Goal: Transaction & Acquisition: Purchase product/service

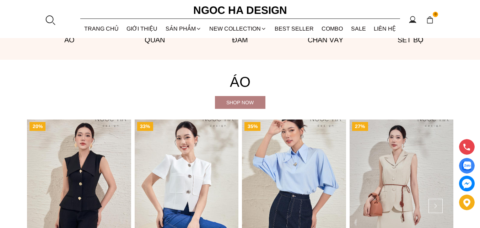
scroll to position [602, 0]
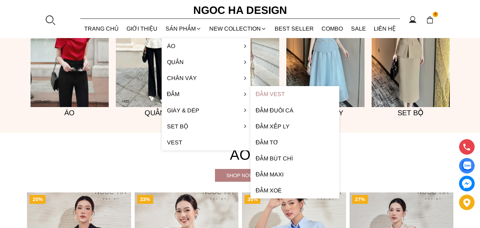
click at [264, 93] on link "Đầm Vest" at bounding box center [295, 94] width 89 height 16
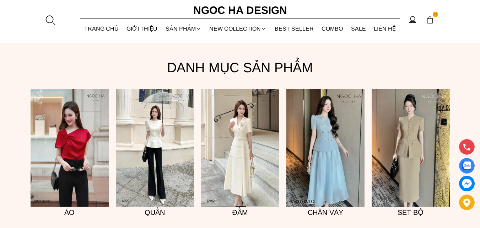
scroll to position [492, 0]
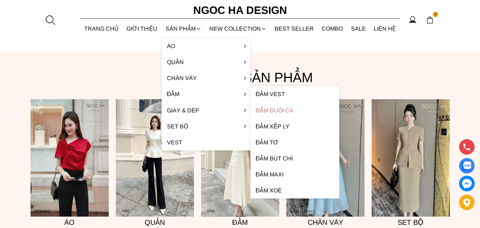
click at [290, 111] on link "Đầm đuôi cá" at bounding box center [295, 110] width 89 height 16
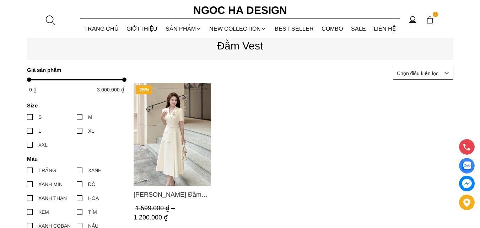
scroll to position [178, 0]
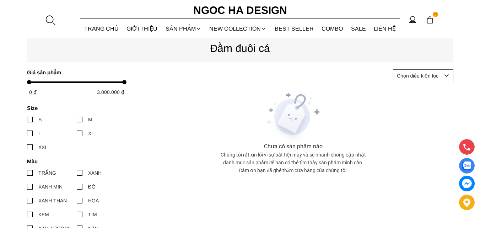
scroll to position [71, 0]
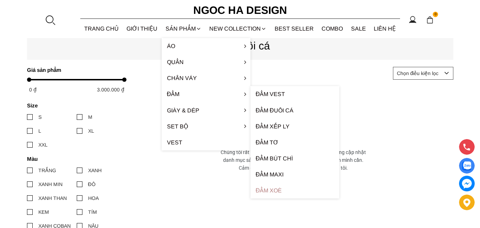
click at [270, 192] on link "Đầm xoè" at bounding box center [295, 190] width 89 height 16
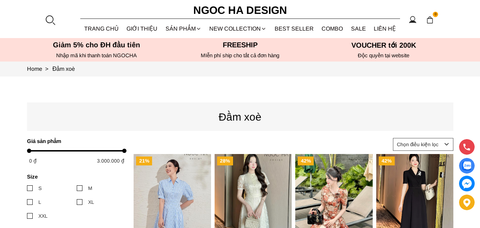
scroll to position [107, 0]
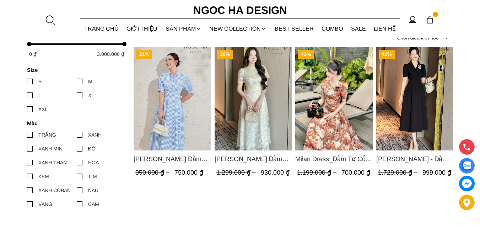
click at [182, 110] on img "Product image - Valerie Dress_ Đầm Sơ Mi Kẻ Sọc Xanh D1001" at bounding box center [172, 98] width 77 height 103
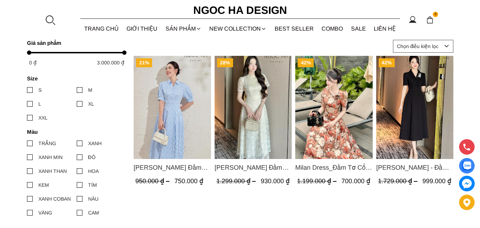
scroll to position [142, 0]
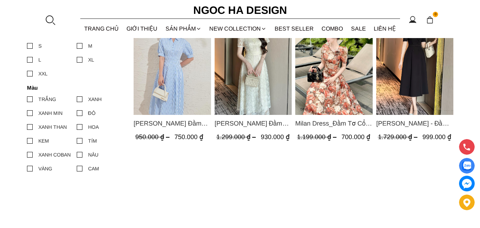
click at [185, 84] on img "Product image - Valerie Dress_ Đầm Sơ Mi Kẻ Sọc Xanh D1001" at bounding box center [172, 63] width 77 height 103
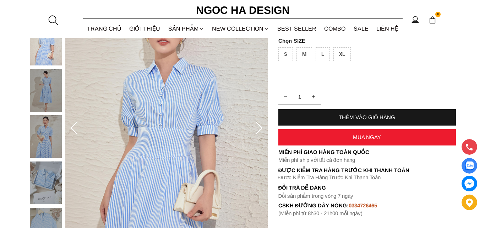
scroll to position [107, 0]
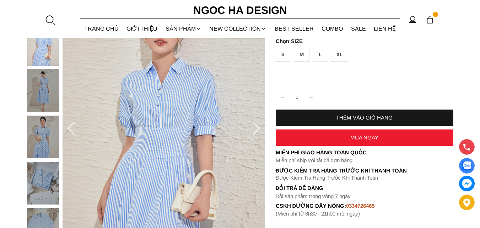
click at [157, 108] on img at bounding box center [164, 129] width 203 height 304
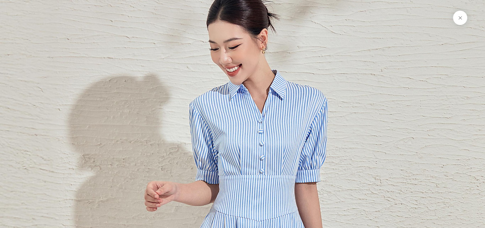
scroll to position [1501, 0]
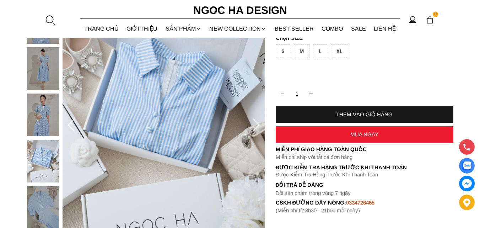
scroll to position [71, 0]
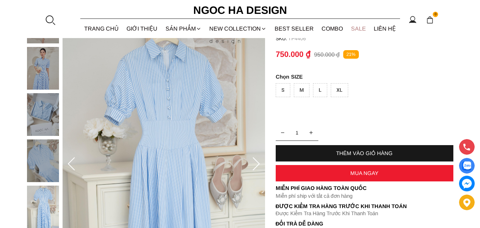
click at [359, 29] on link "SALE" at bounding box center [358, 28] width 23 height 19
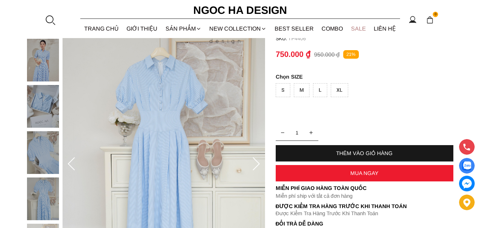
click at [359, 29] on link "SALE" at bounding box center [358, 28] width 23 height 19
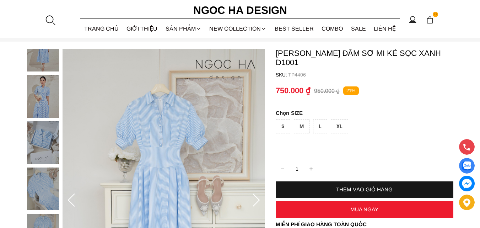
scroll to position [0, 0]
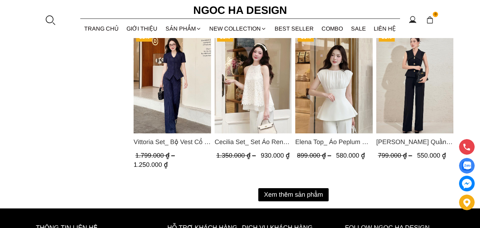
scroll to position [995, 0]
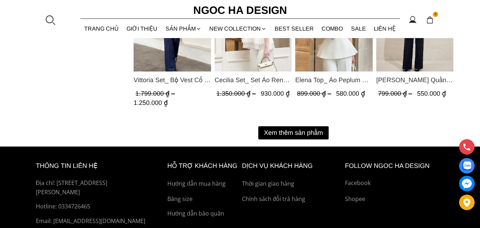
click at [282, 138] on button "Xem thêm sản phẩm" at bounding box center [293, 132] width 70 height 13
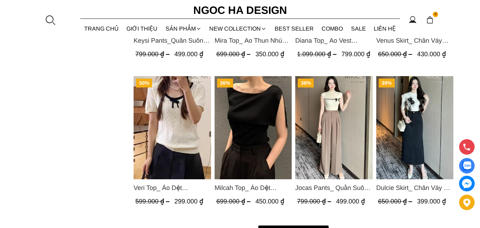
scroll to position [1635, 0]
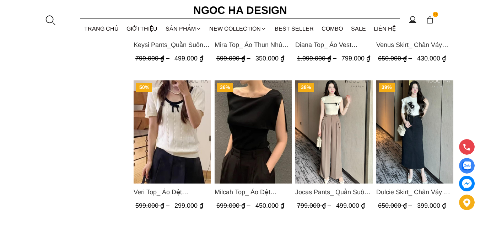
click at [169, 122] on img "Product image - Veri Top_ Áo Dệt Kim Viền Cổ Đính Nơ A1019" at bounding box center [172, 131] width 77 height 103
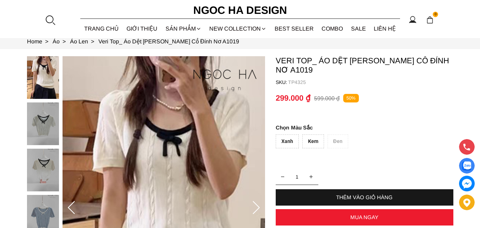
scroll to position [36, 0]
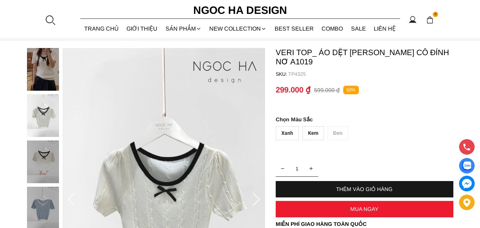
click at [306, 133] on div "Kem" at bounding box center [313, 133] width 22 height 14
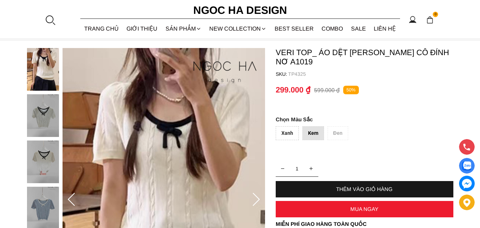
click at [290, 133] on div "Xanh" at bounding box center [287, 133] width 23 height 14
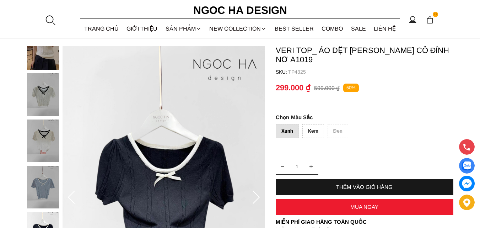
scroll to position [0, 0]
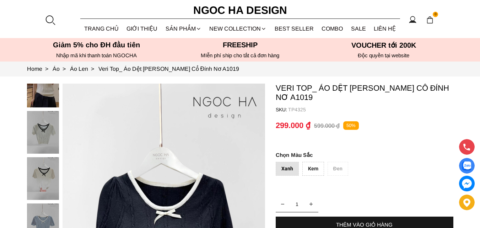
click at [281, 171] on div "Xanh" at bounding box center [287, 169] width 23 height 14
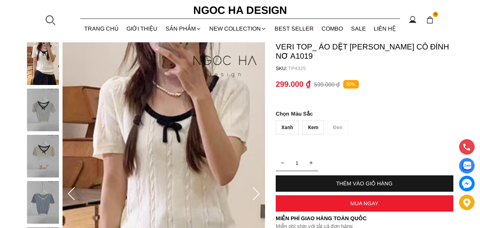
scroll to position [107, 0]
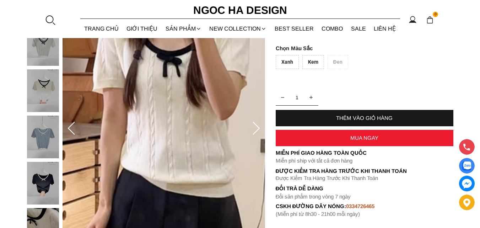
click at [257, 129] on icon at bounding box center [256, 129] width 14 height 14
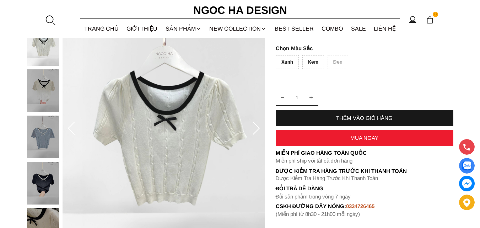
click at [257, 129] on icon at bounding box center [256, 129] width 14 height 14
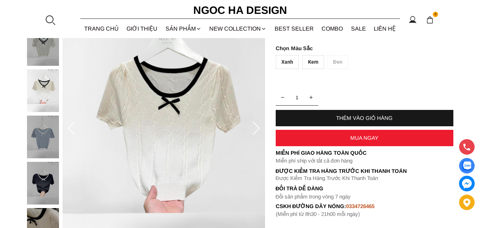
click at [257, 129] on icon at bounding box center [256, 129] width 14 height 14
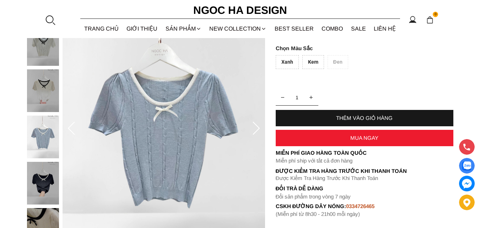
click at [257, 129] on icon at bounding box center [256, 129] width 14 height 14
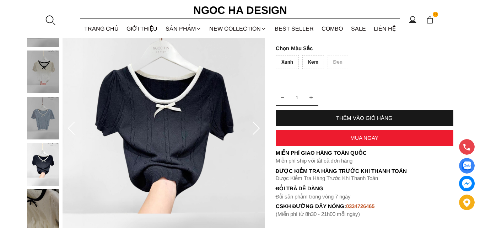
click at [257, 129] on icon at bounding box center [256, 129] width 14 height 14
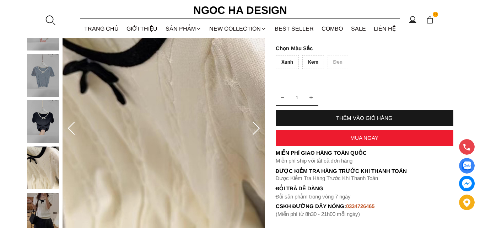
click at [257, 129] on icon at bounding box center [256, 129] width 14 height 14
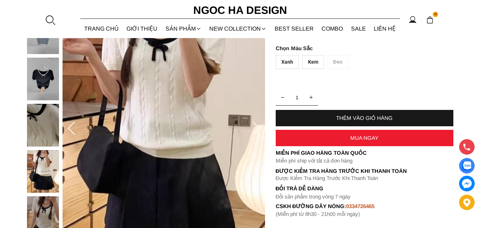
scroll to position [36, 0]
